Goal: Information Seeking & Learning: Learn about a topic

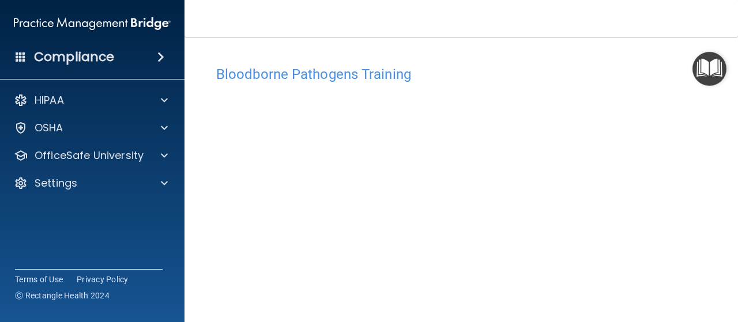
scroll to position [54, 0]
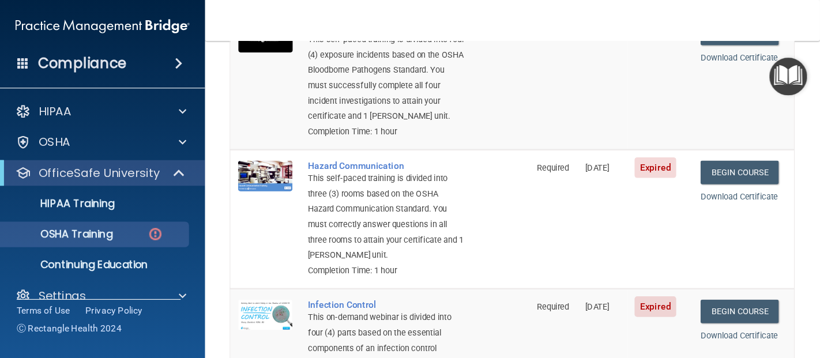
scroll to position [165, 0]
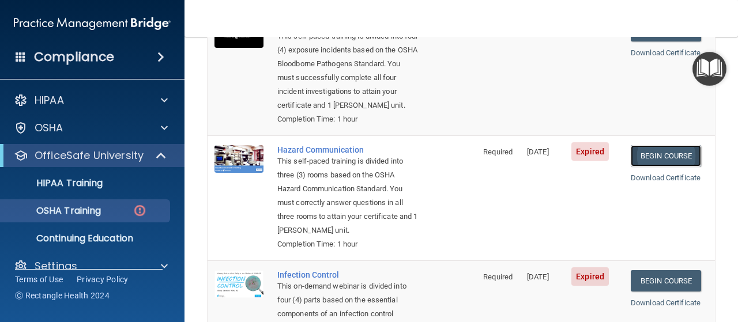
click at [656, 161] on link "Begin Course" at bounding box center [666, 155] width 70 height 21
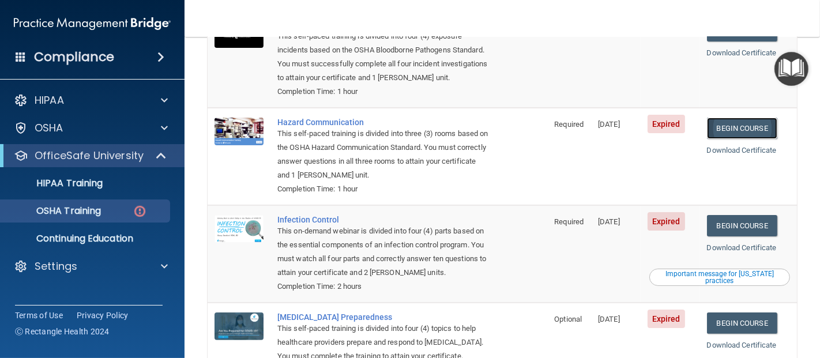
scroll to position [164, 0]
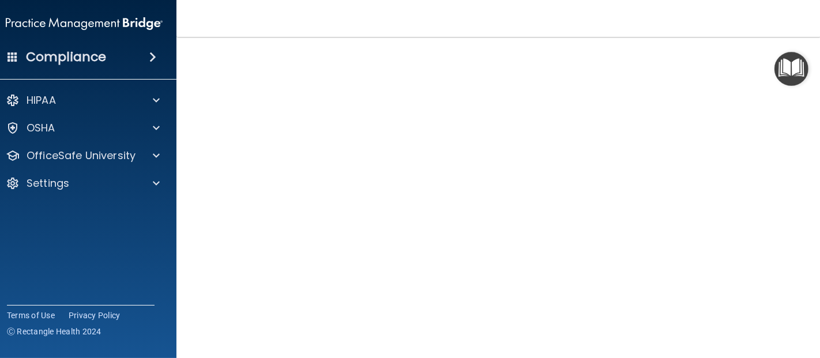
scroll to position [72, 0]
drag, startPoint x: 561, startPoint y: 2, endPoint x: 185, endPoint y: 148, distance: 403.0
click at [185, 148] on main "Hazard Communication Training This course doesn’t expire until 09/17/2025. Are …" at bounding box center [501, 197] width 651 height 321
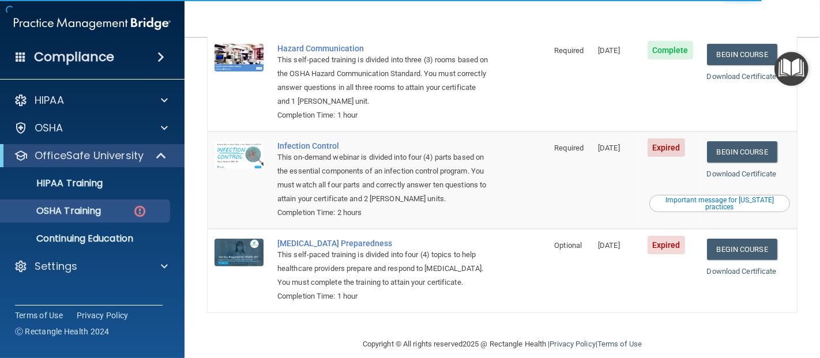
scroll to position [240, 0]
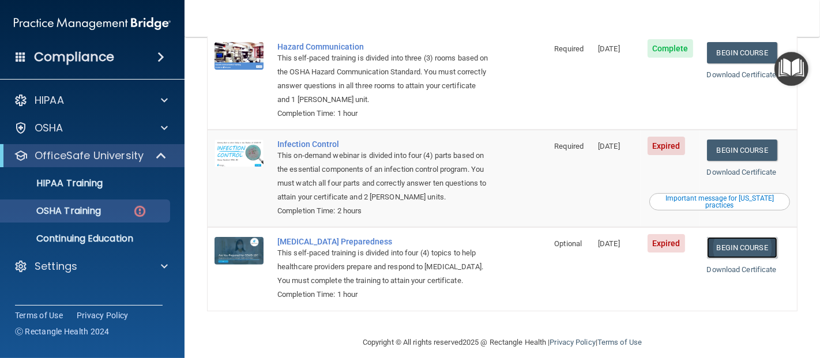
click at [723, 237] on link "Begin Course" at bounding box center [742, 247] width 70 height 21
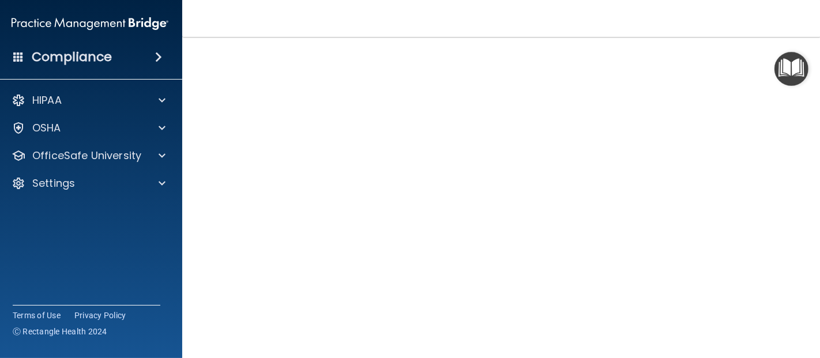
scroll to position [61, 0]
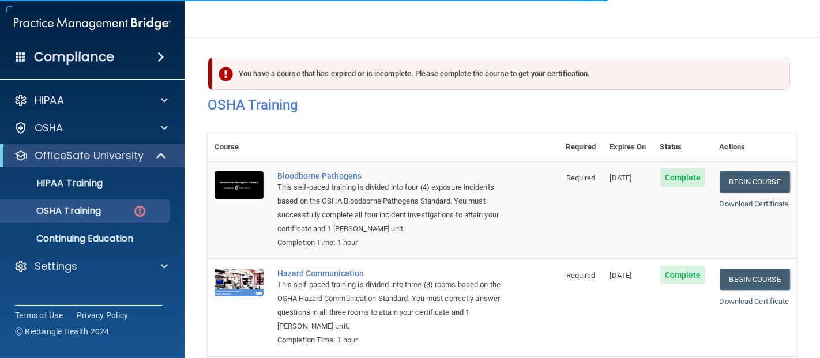
scroll to position [240, 0]
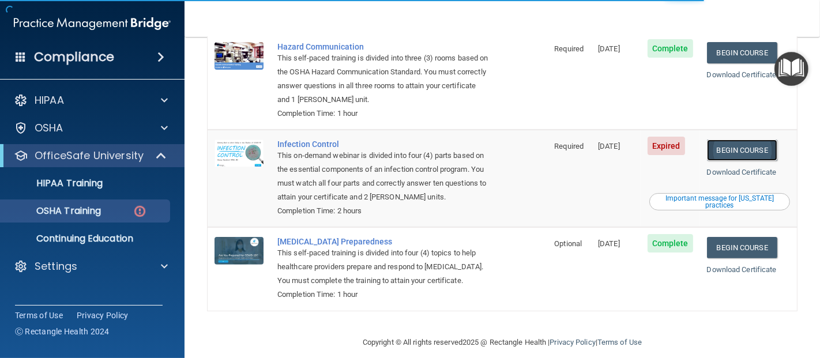
click at [759, 140] on link "Begin Course" at bounding box center [742, 150] width 70 height 21
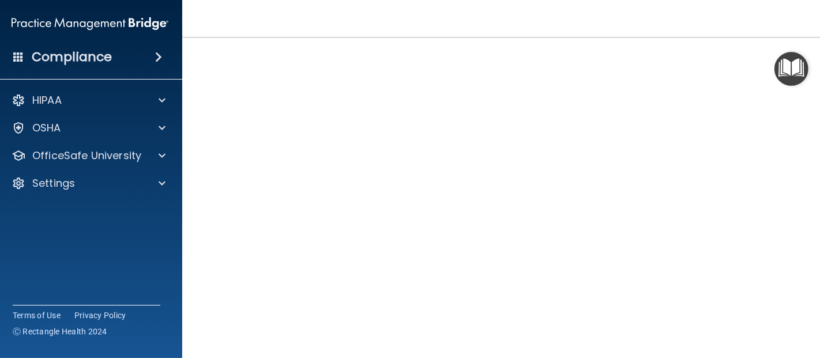
scroll to position [135, 0]
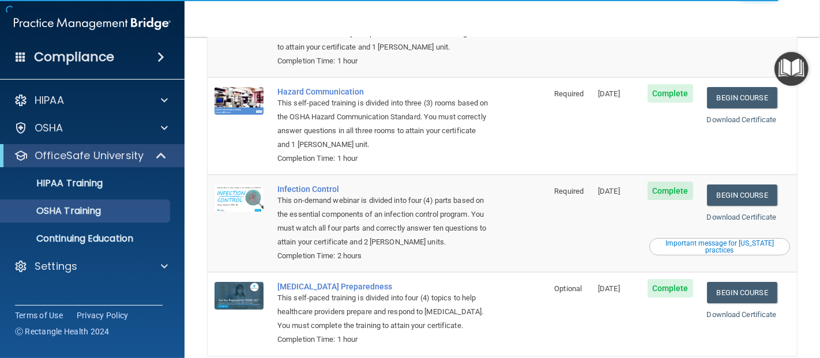
scroll to position [208, 0]
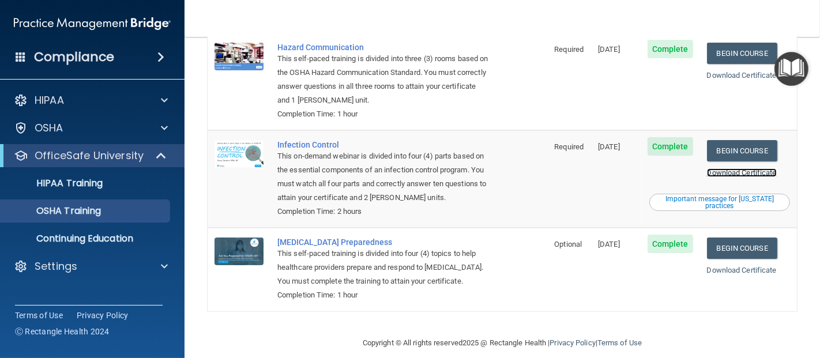
click at [719, 168] on link "Download Certificate" at bounding box center [742, 172] width 70 height 9
